Goal: Navigation & Orientation: Find specific page/section

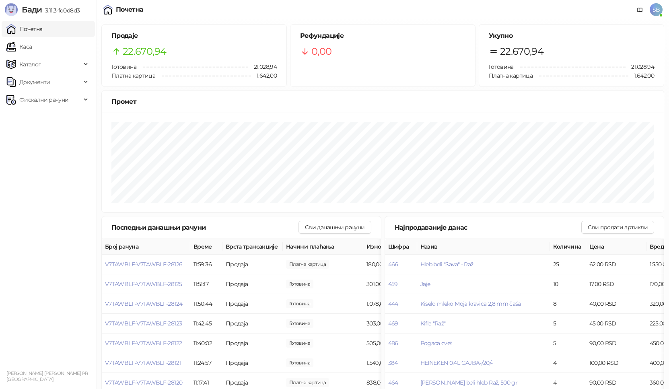
click at [32, 49] on link "Каса" at bounding box center [18, 47] width 25 height 16
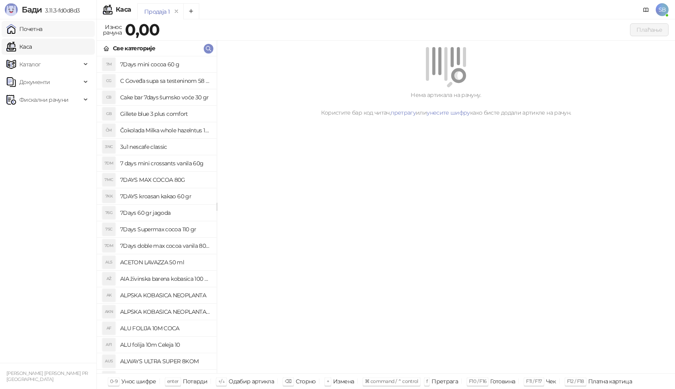
click at [43, 26] on link "Почетна" at bounding box center [24, 29] width 36 height 16
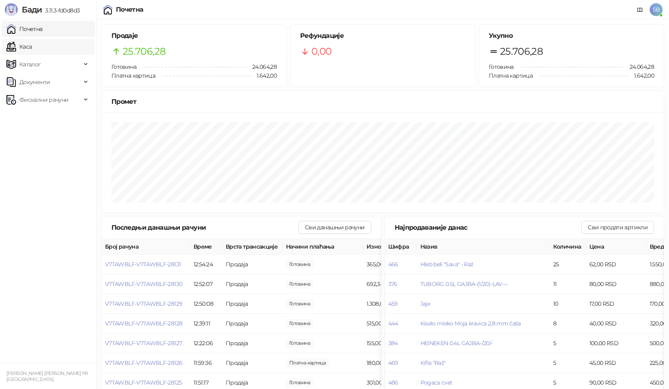
click at [24, 48] on link "Каса" at bounding box center [18, 47] width 25 height 16
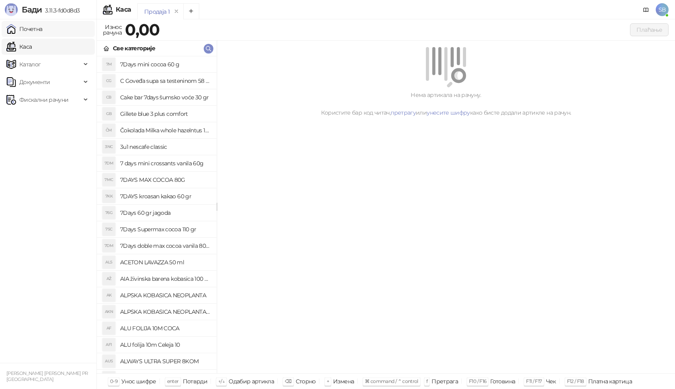
click at [25, 25] on link "Почетна" at bounding box center [24, 29] width 36 height 16
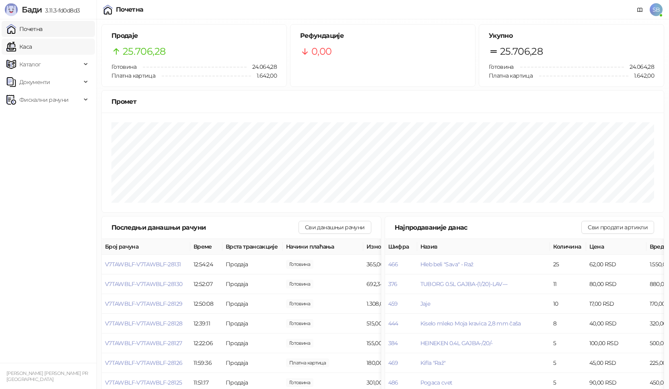
click at [32, 47] on link "Каса" at bounding box center [18, 47] width 25 height 16
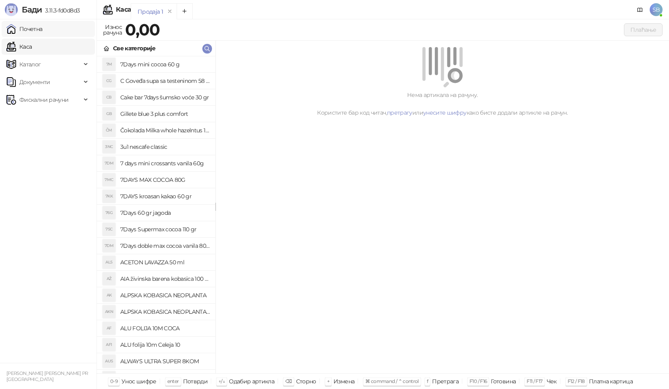
click at [43, 33] on link "Почетна" at bounding box center [24, 29] width 36 height 16
